Goal: Information Seeking & Learning: Learn about a topic

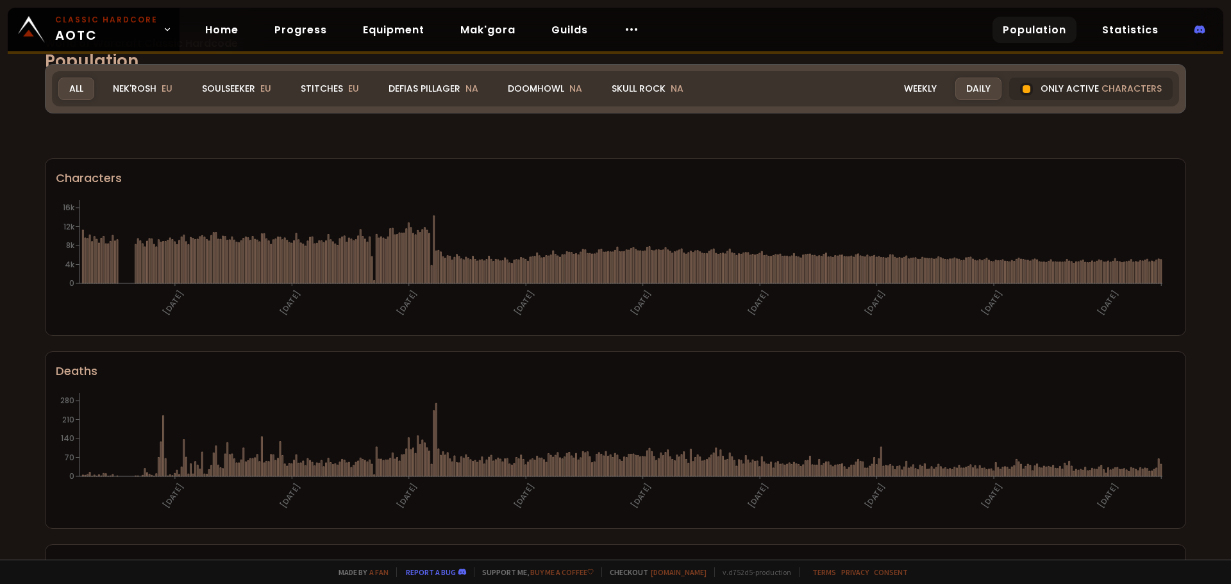
scroll to position [64, 0]
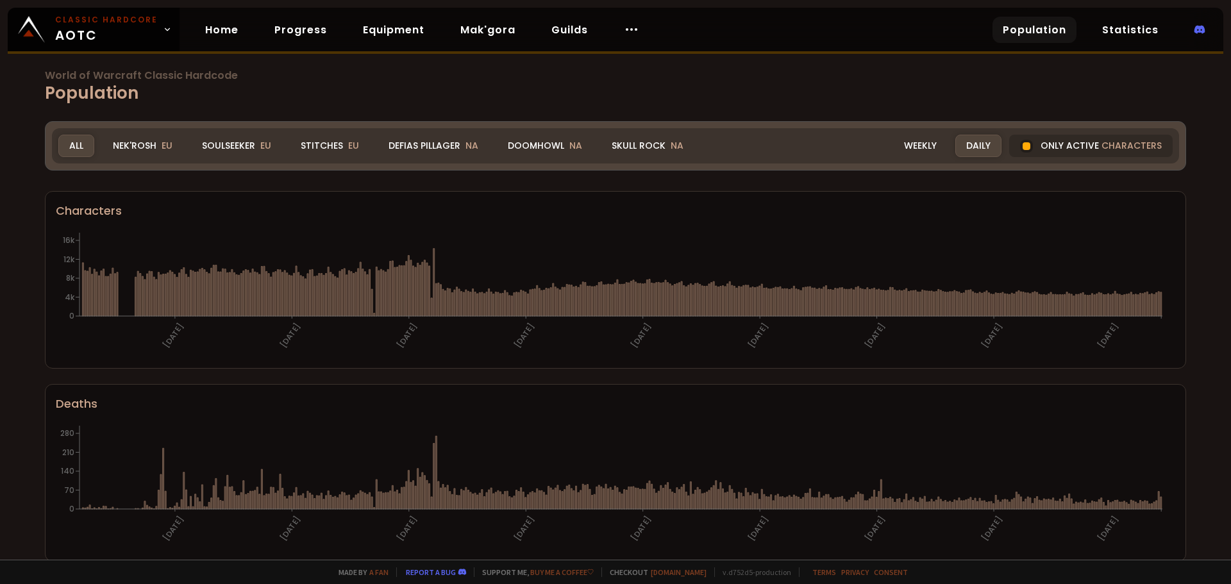
click at [596, 84] on h1 "World of Warcraft Classic Hardcode Population" at bounding box center [615, 88] width 1141 height 35
click at [613, 83] on h1 "World of Warcraft Classic Hardcode Population" at bounding box center [615, 88] width 1141 height 35
click at [916, 146] on div "Weekly" at bounding box center [920, 146] width 55 height 22
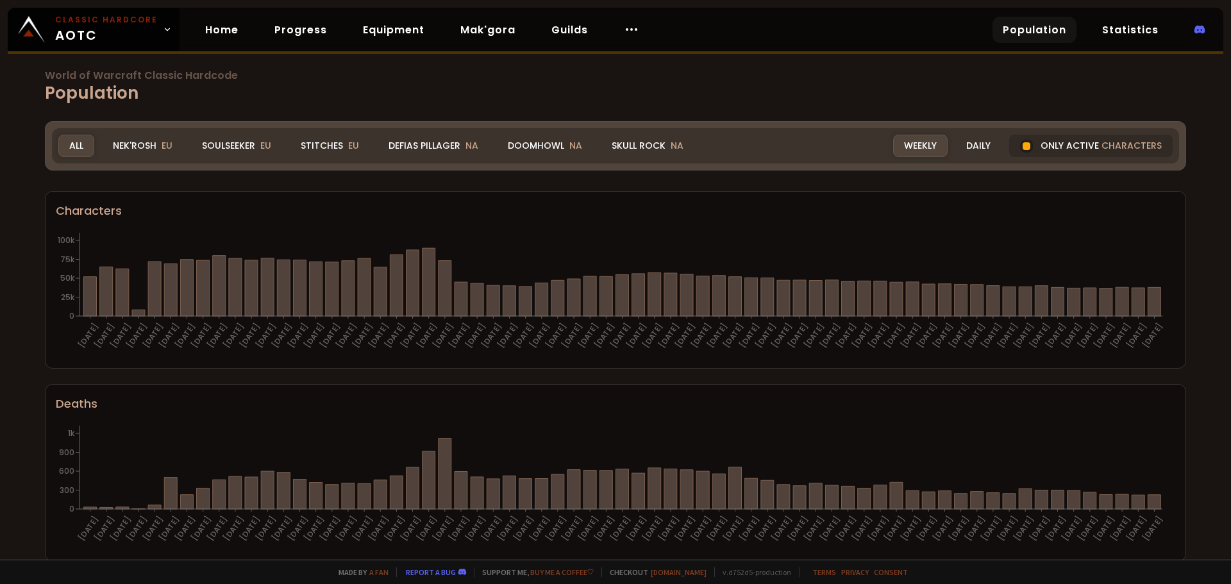
click at [666, 86] on h1 "World of Warcraft Classic Hardcode Population" at bounding box center [615, 88] width 1141 height 35
click at [399, 87] on h1 "World of Warcraft Classic Hardcode Population" at bounding box center [615, 88] width 1141 height 35
click at [651, 78] on span "World of Warcraft Classic Hardcode" at bounding box center [615, 76] width 1141 height 10
click at [649, 82] on h1 "World of Warcraft Classic Hardcode Population" at bounding box center [615, 88] width 1141 height 35
click at [659, 81] on h1 "World of Warcraft Classic Hardcode Population" at bounding box center [615, 88] width 1141 height 35
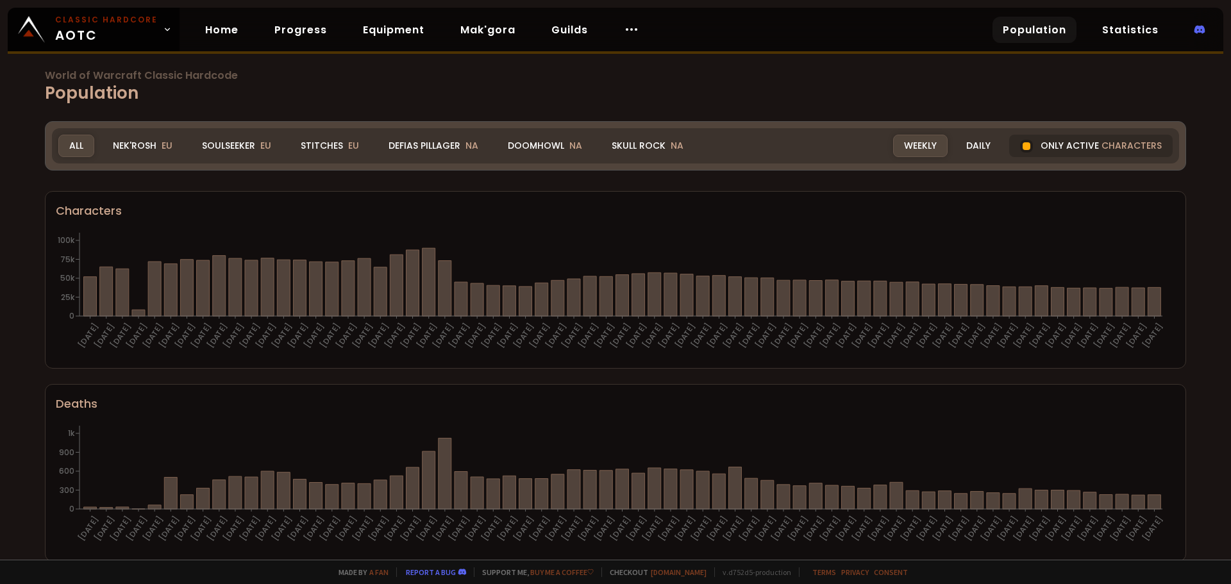
click at [663, 85] on h1 "World of Warcraft Classic Hardcode Population" at bounding box center [615, 88] width 1141 height 35
click at [647, 79] on span "World of Warcraft Classic Hardcode" at bounding box center [615, 76] width 1141 height 10
click at [644, 80] on span "World of Warcraft Classic Hardcode" at bounding box center [615, 76] width 1141 height 10
click at [616, 145] on div "Skull Rock NA" at bounding box center [648, 146] width 94 height 22
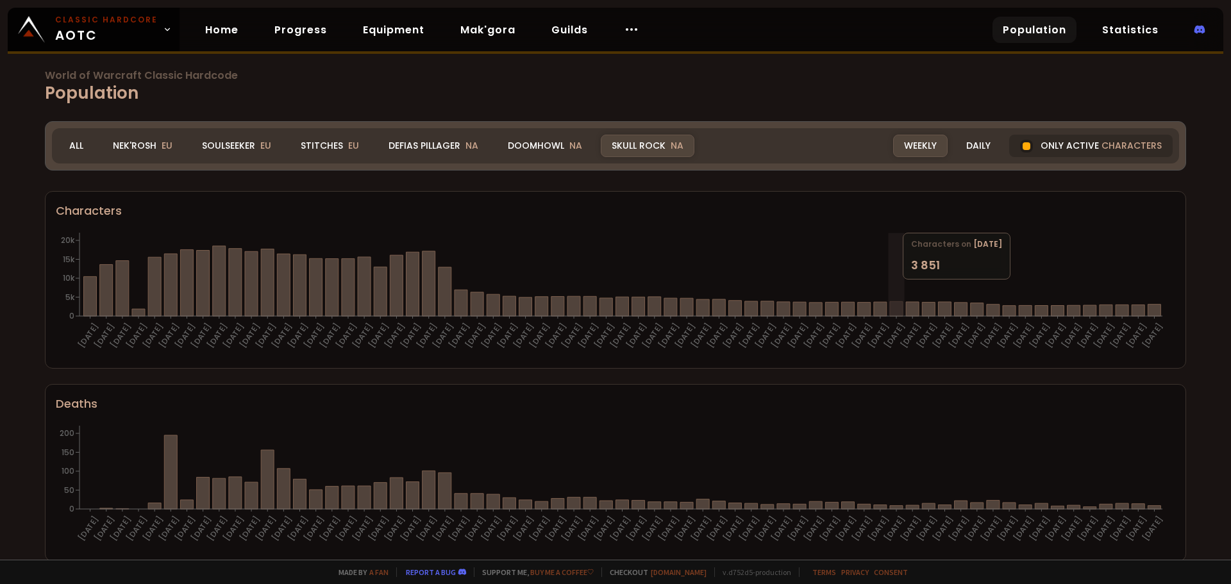
drag, startPoint x: 1155, startPoint y: 306, endPoint x: 787, endPoint y: 273, distance: 369.6
click at [892, 273] on icon "[DATE] [DATE] [DATE] [DATE] [DATE] [DATE] [DATE] [DATE] [DATE] [DATE] [DATE] [D…" at bounding box center [611, 294] width 1110 height 128
click at [537, 146] on div "Doomhowl NA" at bounding box center [545, 146] width 96 height 22
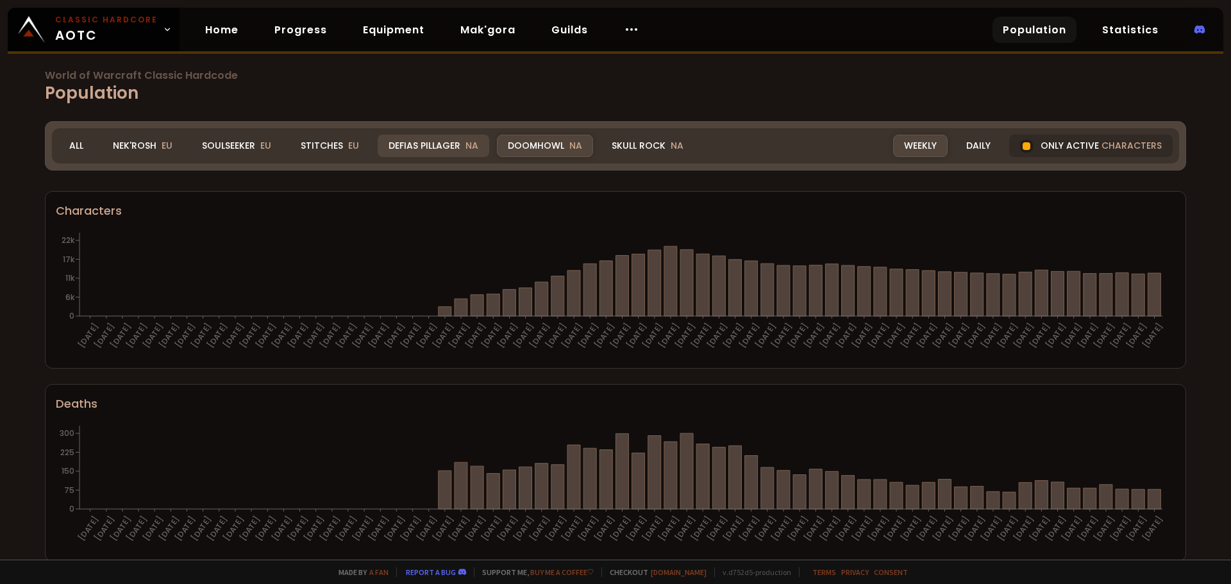
click at [438, 143] on div "Defias Pillager NA" at bounding box center [434, 146] width 112 height 22
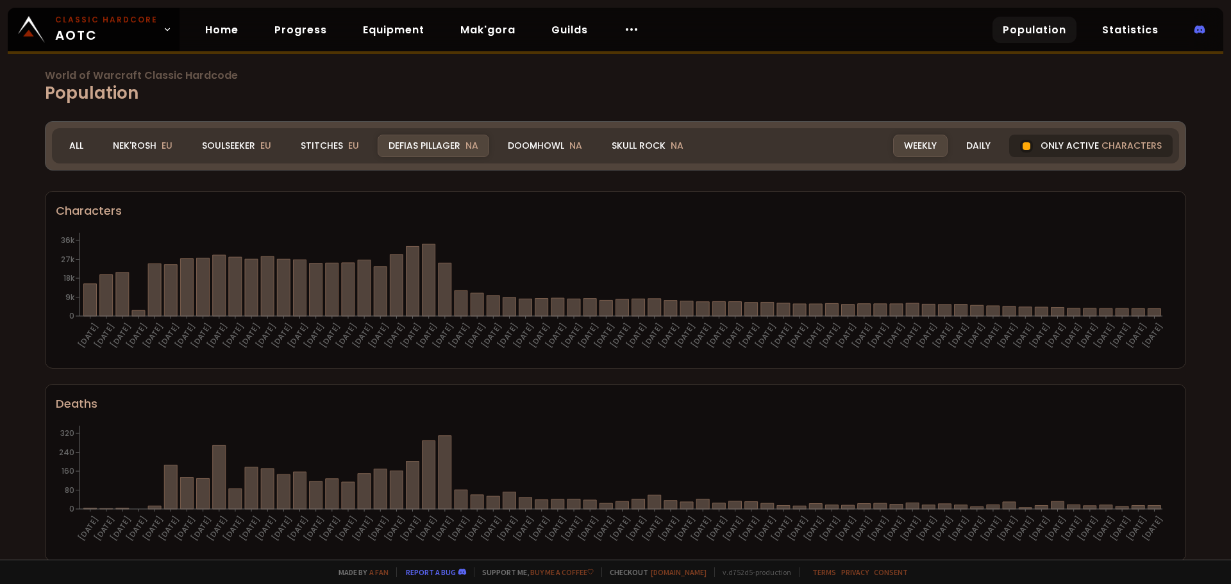
click at [1044, 142] on div "Only active characters" at bounding box center [1091, 146] width 164 height 22
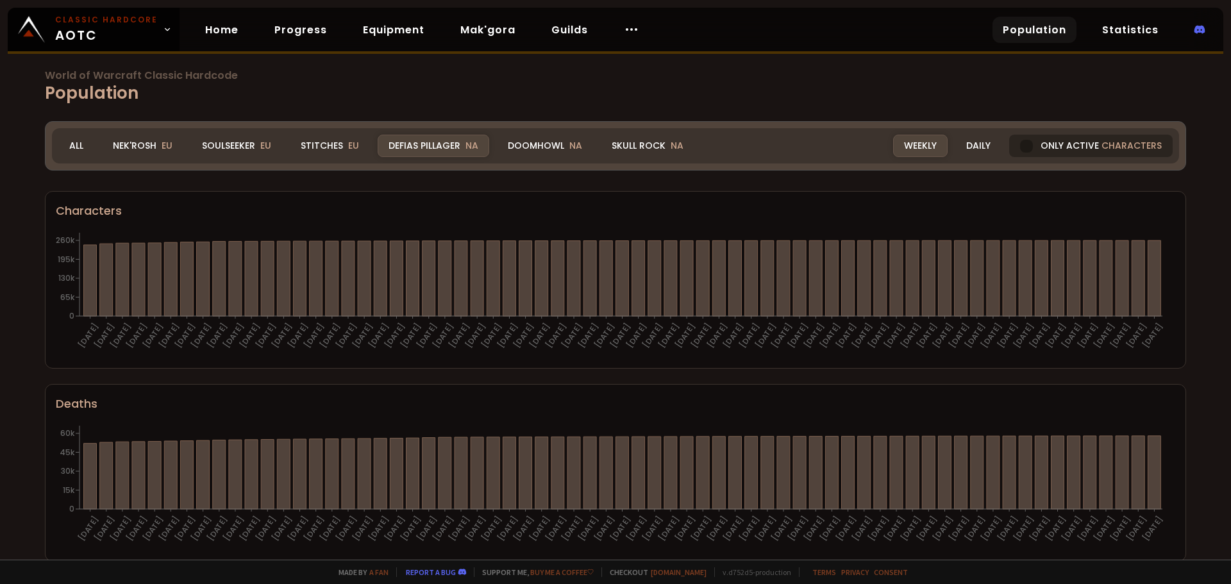
click at [1063, 148] on div "Only active characters" at bounding box center [1091, 146] width 164 height 22
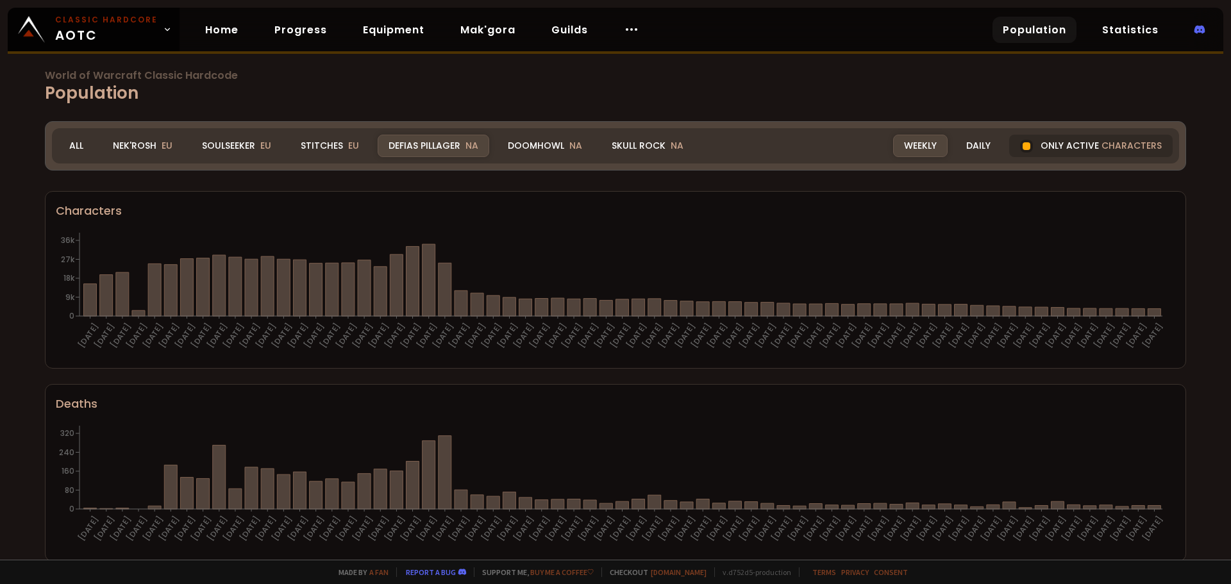
click at [313, 146] on div "Stitches EU" at bounding box center [330, 146] width 80 height 22
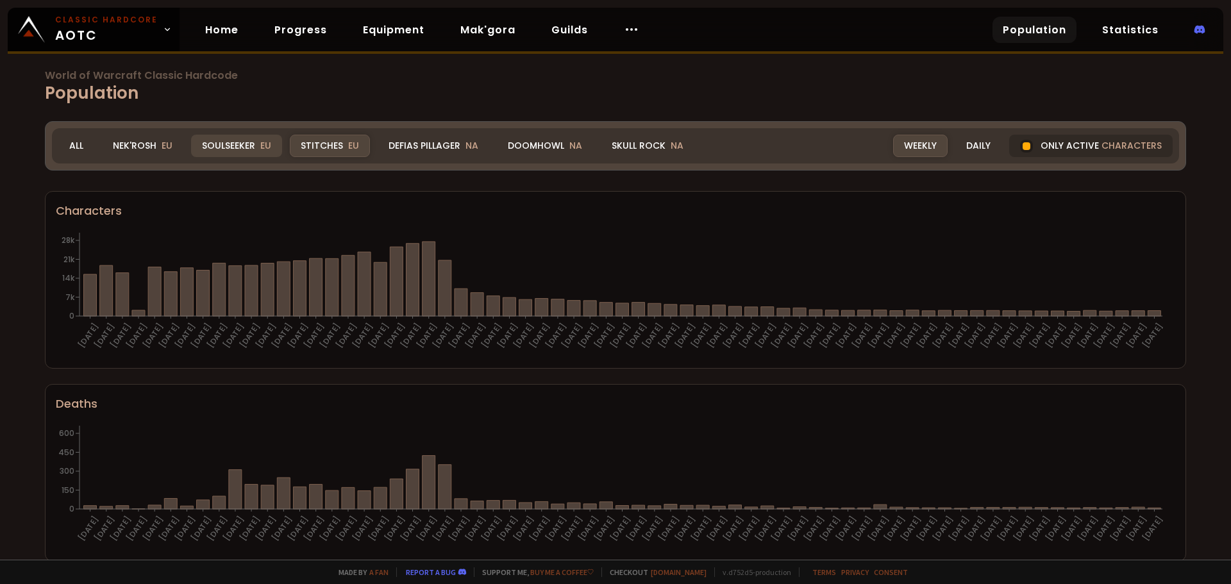
click at [249, 135] on div "Soulseeker EU" at bounding box center [236, 146] width 91 height 22
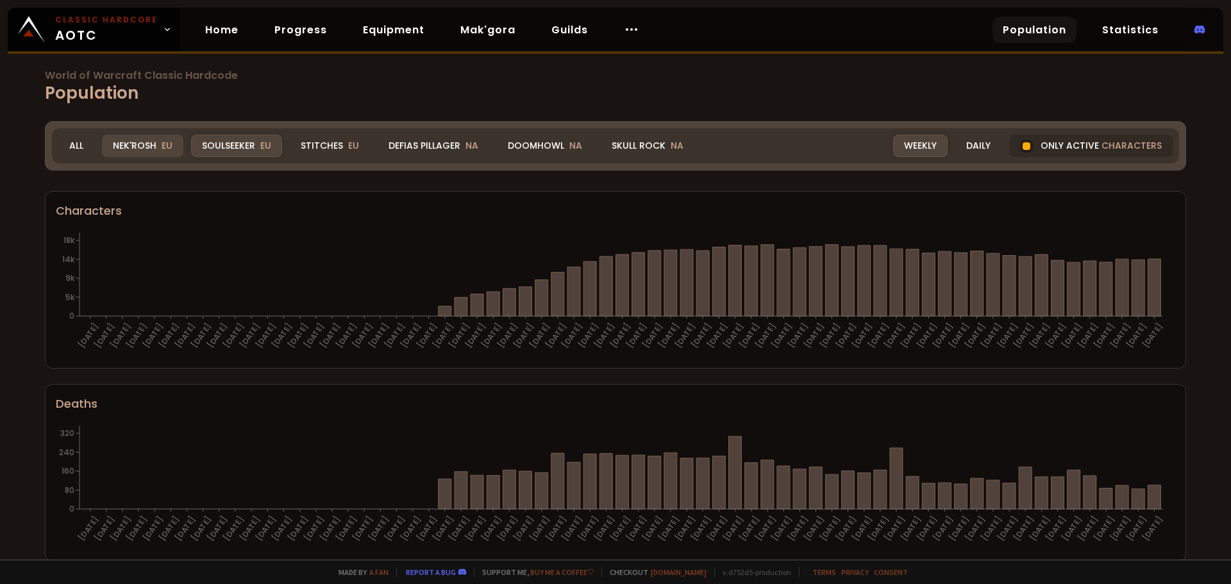
click at [140, 144] on div "Nek'Rosh EU" at bounding box center [142, 146] width 81 height 22
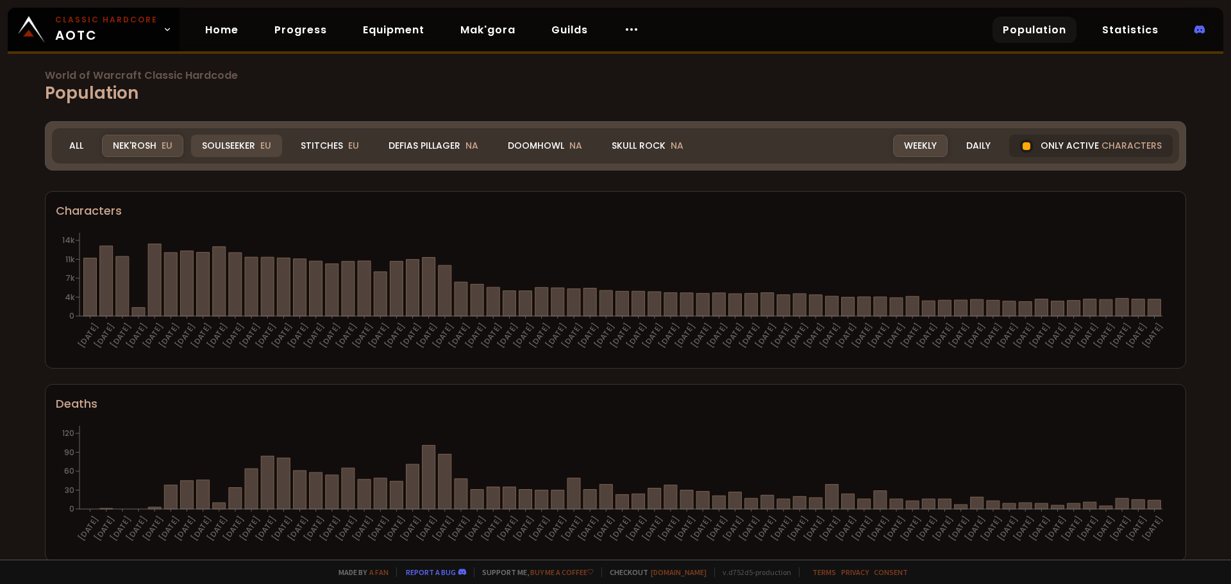
click at [235, 140] on div "Soulseeker EU" at bounding box center [236, 146] width 91 height 22
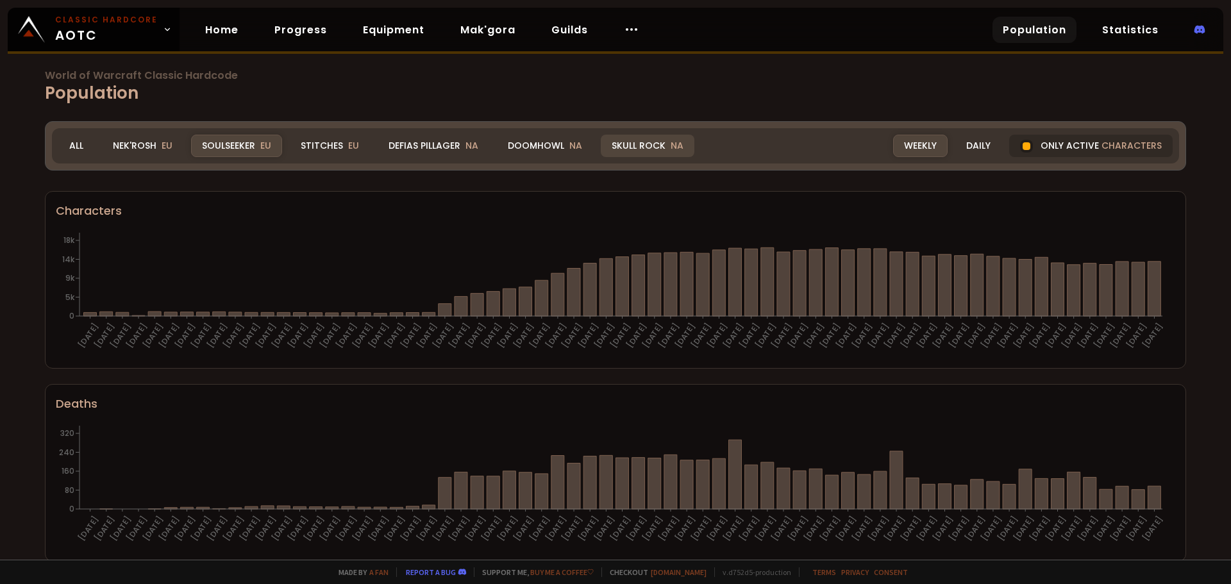
click at [618, 148] on div "Skull Rock NA" at bounding box center [648, 146] width 94 height 22
